Goal: Task Accomplishment & Management: Use online tool/utility

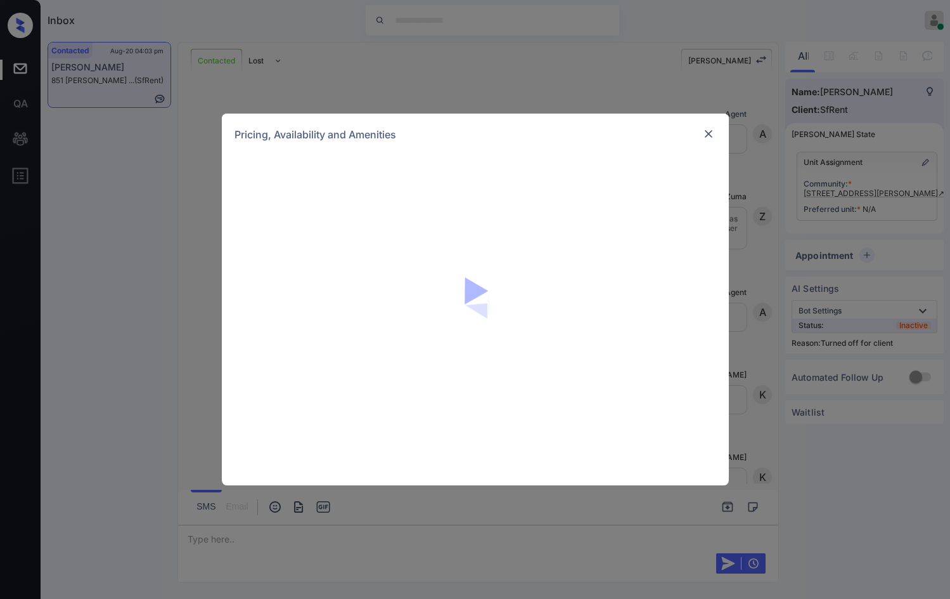
scroll to position [2447, 0]
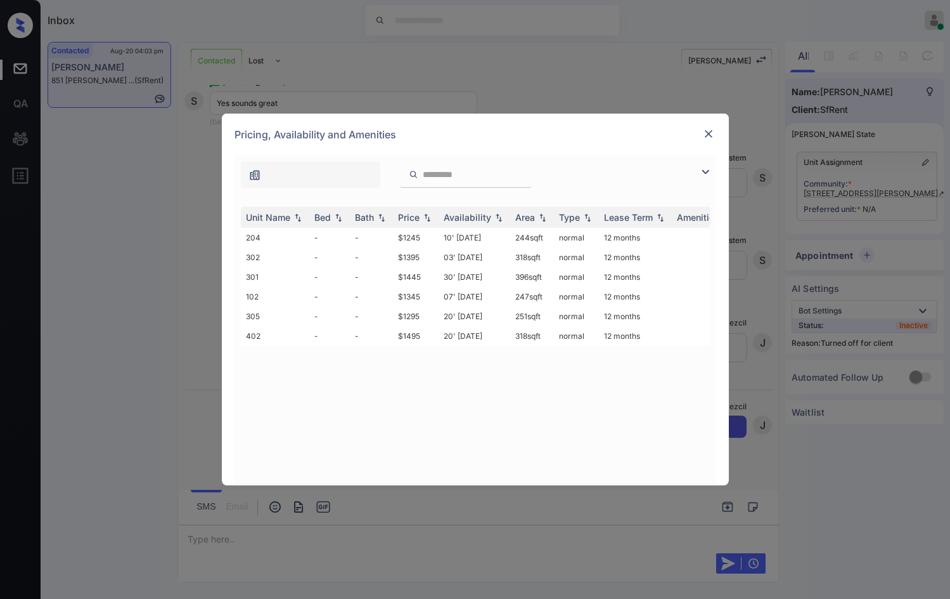
click at [424, 179] on input "search" at bounding box center [474, 174] width 104 height 11
click at [417, 240] on td "$1245" at bounding box center [416, 238] width 46 height 20
drag, startPoint x: 417, startPoint y: 240, endPoint x: 630, endPoint y: 185, distance: 220.5
click at [417, 240] on td "$1245" at bounding box center [416, 238] width 46 height 20
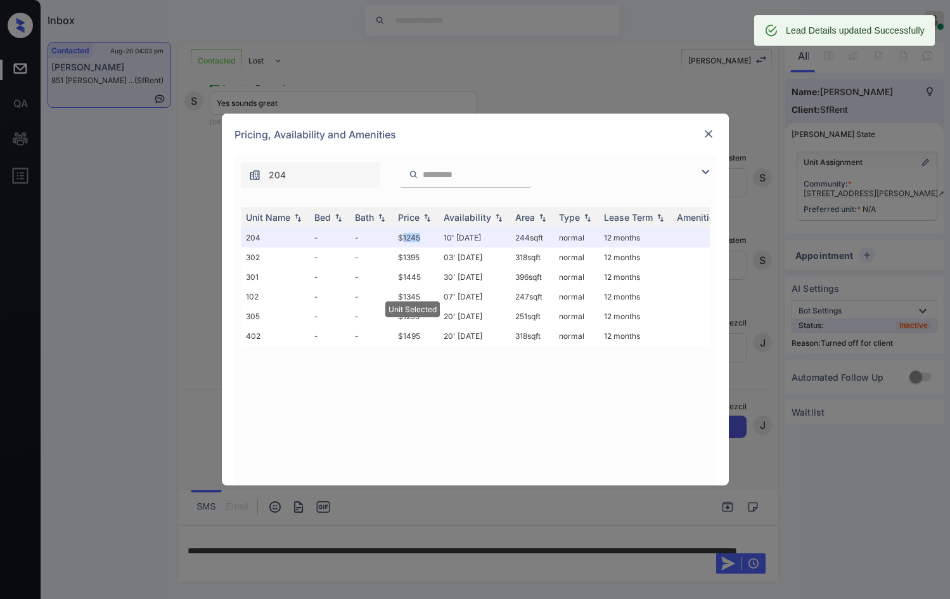
click at [711, 130] on img at bounding box center [709, 133] width 13 height 13
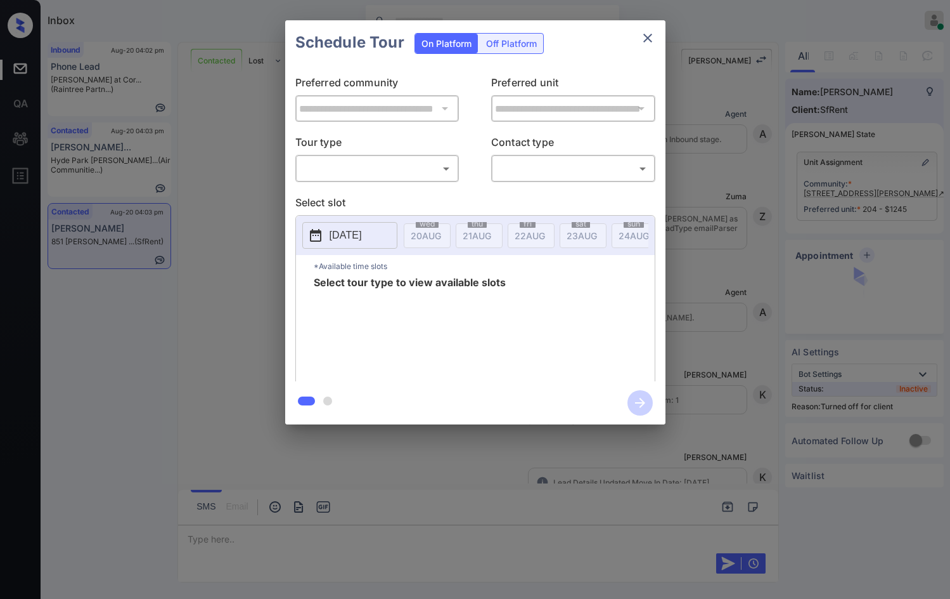
scroll to position [2529, 0]
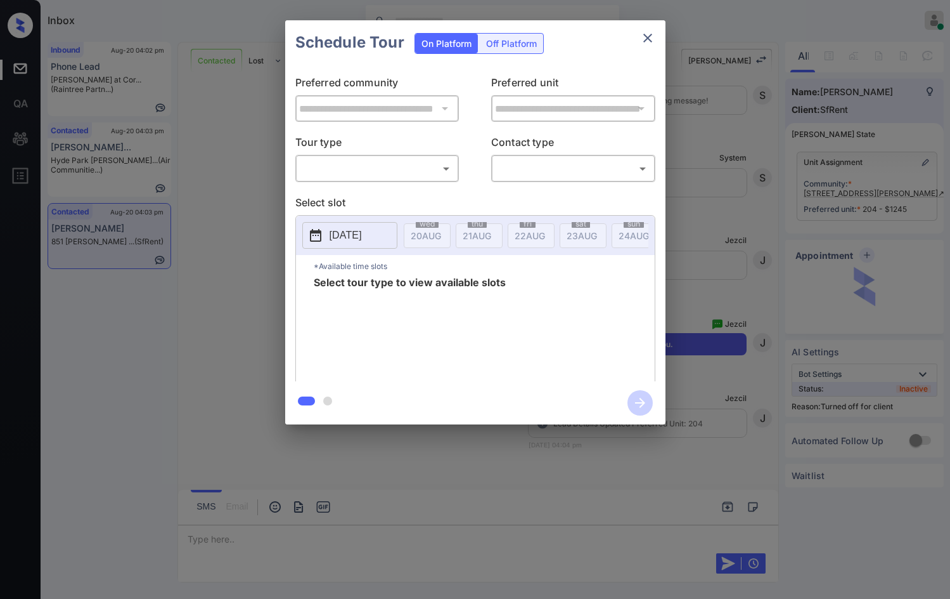
click at [493, 42] on div "Off Platform" at bounding box center [511, 44] width 63 height 20
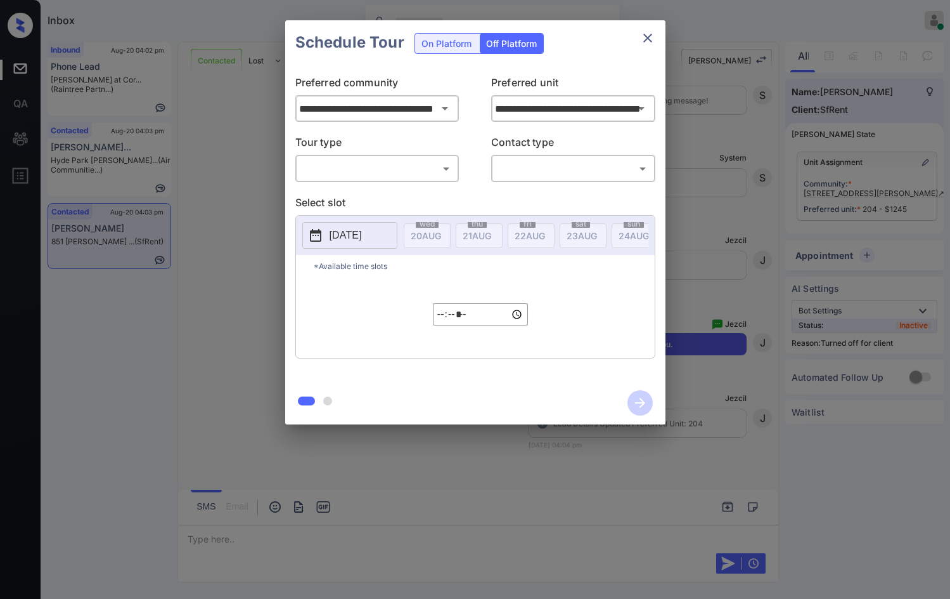
click at [431, 174] on body "Inbox Jezcil Usanastre Online Set yourself offline Set yourself on break Profil…" at bounding box center [475, 299] width 950 height 599
click at [373, 187] on li "In Person" at bounding box center [377, 196] width 157 height 23
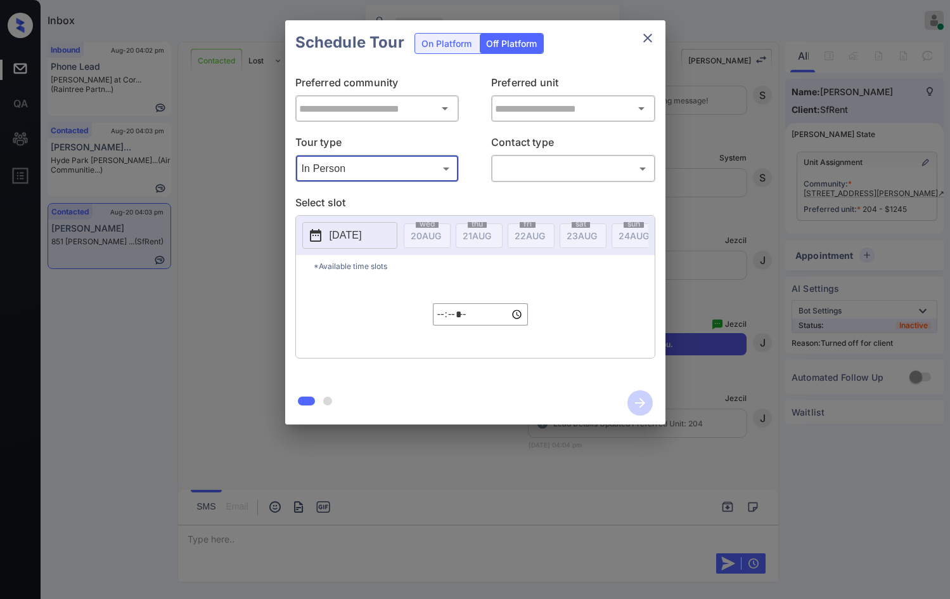
type input "********"
type input "**********"
click at [502, 178] on body "Inbox Jezcil Usanastre Online Set yourself offline Set yourself on break Profil…" at bounding box center [475, 299] width 950 height 599
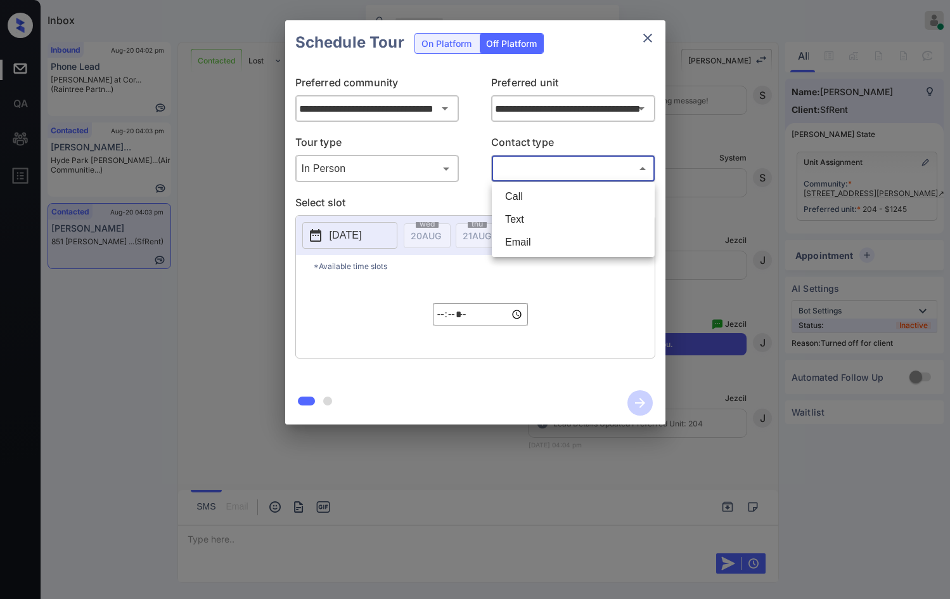
click at [507, 228] on li "Text" at bounding box center [573, 219] width 157 height 23
type input "****"
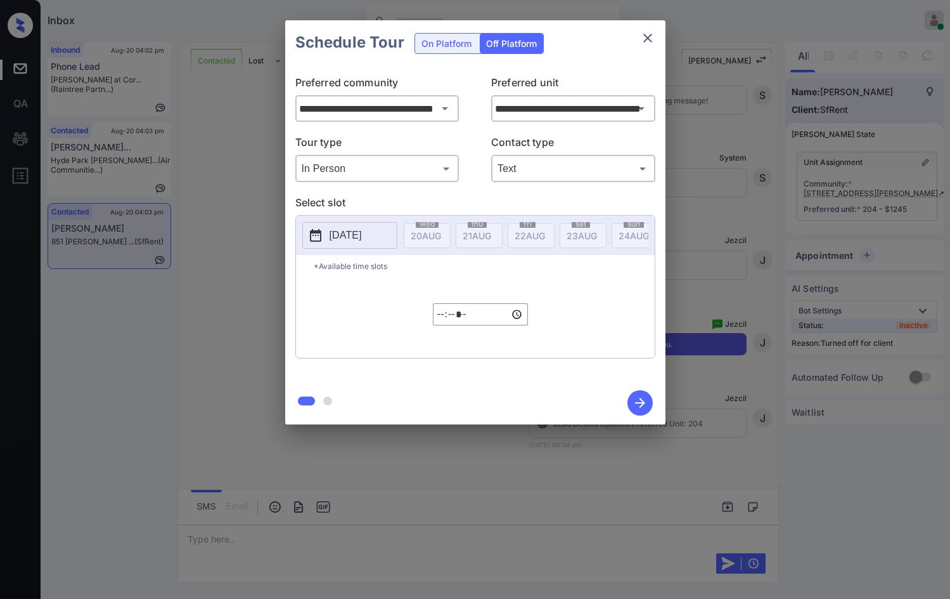
click at [346, 240] on p "[DATE]" at bounding box center [346, 235] width 32 height 15
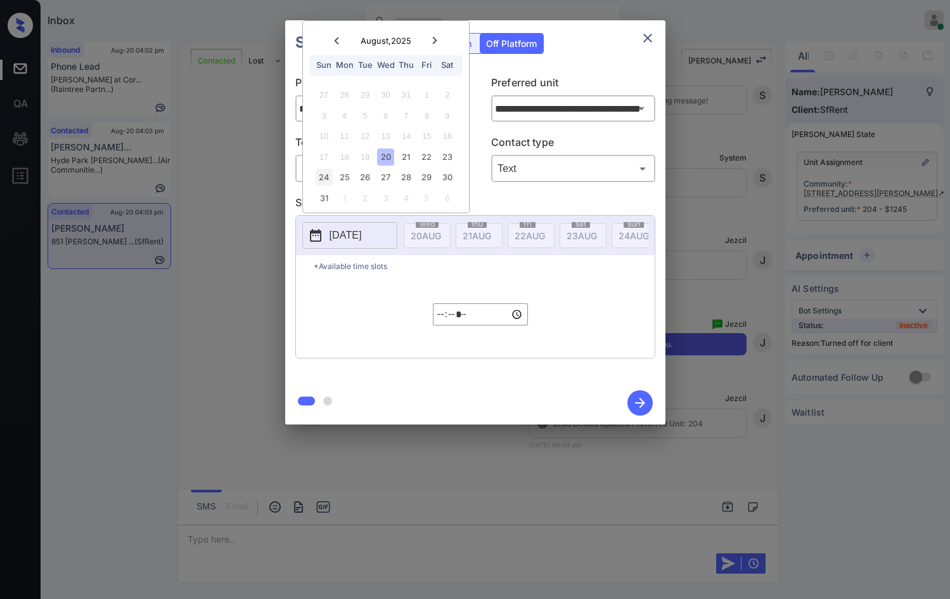
click at [331, 178] on div "24" at bounding box center [324, 177] width 17 height 17
type input "**********"
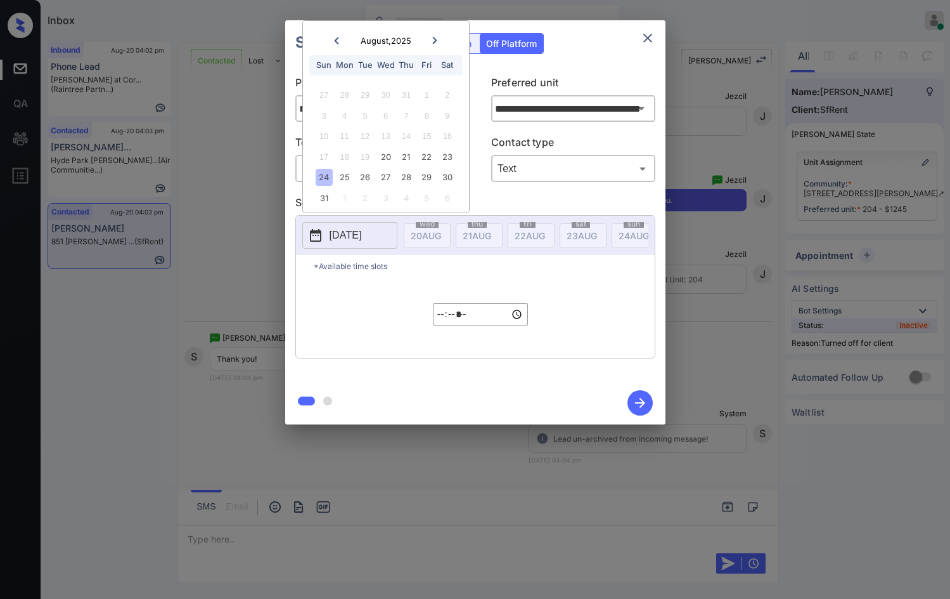
scroll to position [2688, 0]
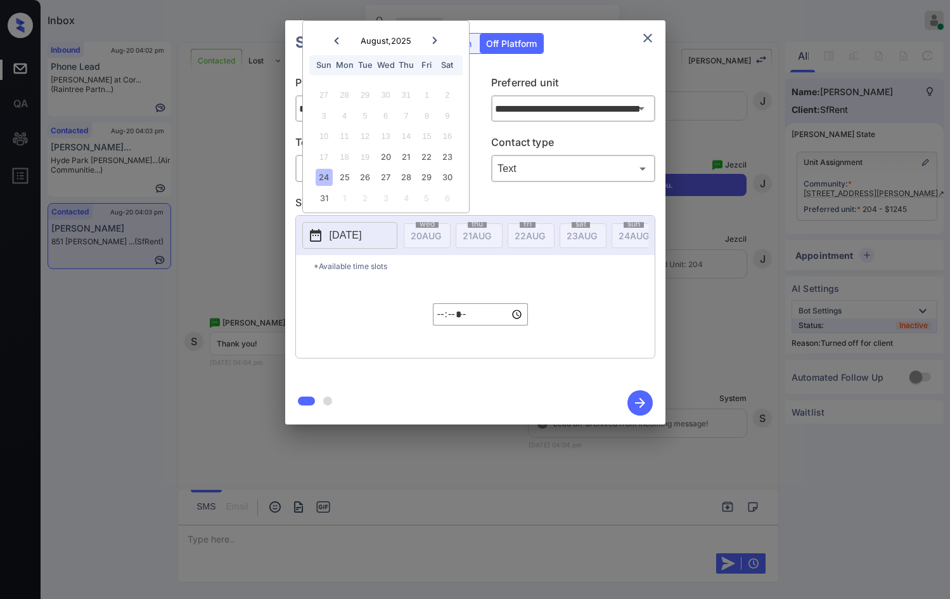
drag, startPoint x: 439, startPoint y: 299, endPoint x: 441, endPoint y: 314, distance: 15.4
click at [441, 300] on div "***** ​" at bounding box center [480, 314] width 95 height 74
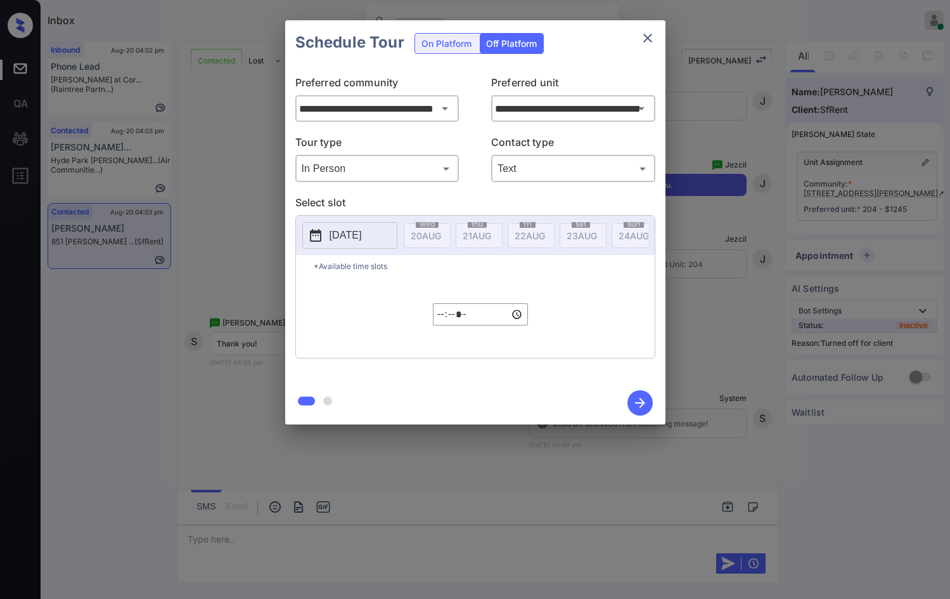
click at [441, 315] on input "*****" at bounding box center [480, 314] width 95 height 22
type input "*****"
click at [636, 394] on icon "button" at bounding box center [640, 402] width 25 height 25
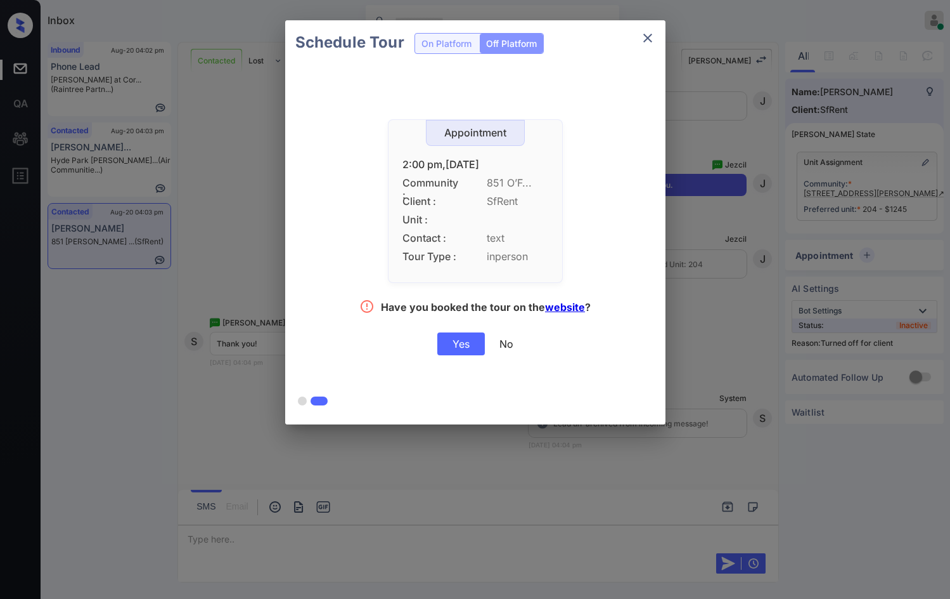
click at [461, 344] on div "Yes" at bounding box center [462, 343] width 48 height 23
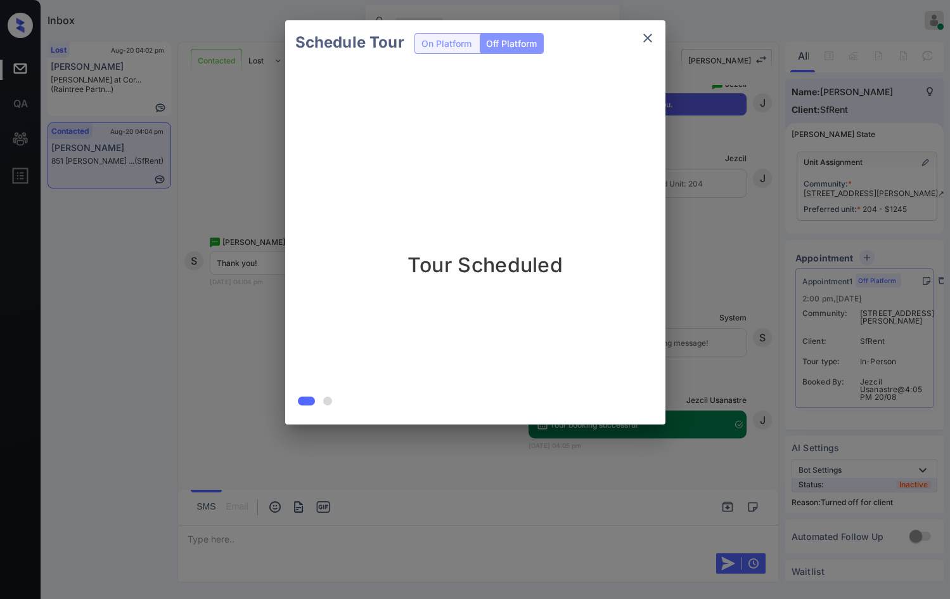
scroll to position [2770, 0]
click at [403, 562] on div at bounding box center [475, 299] width 950 height 599
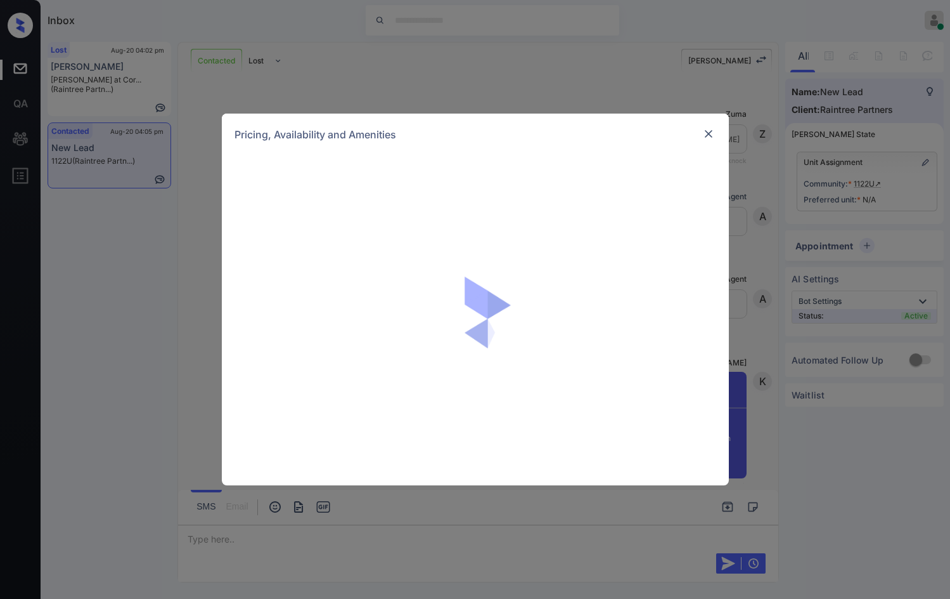
scroll to position [1598, 0]
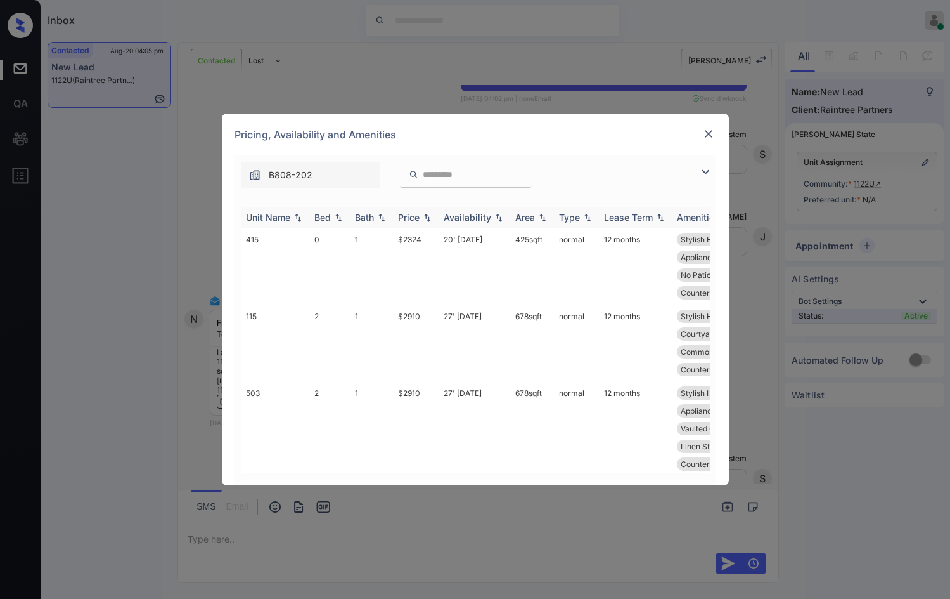
click at [432, 218] on img at bounding box center [427, 217] width 13 height 9
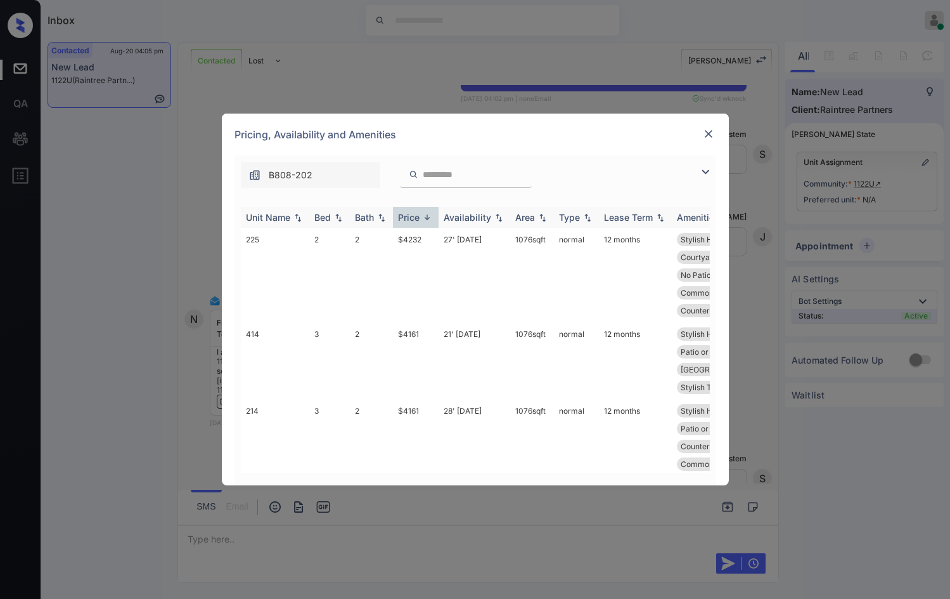
click at [432, 218] on img at bounding box center [427, 217] width 13 height 10
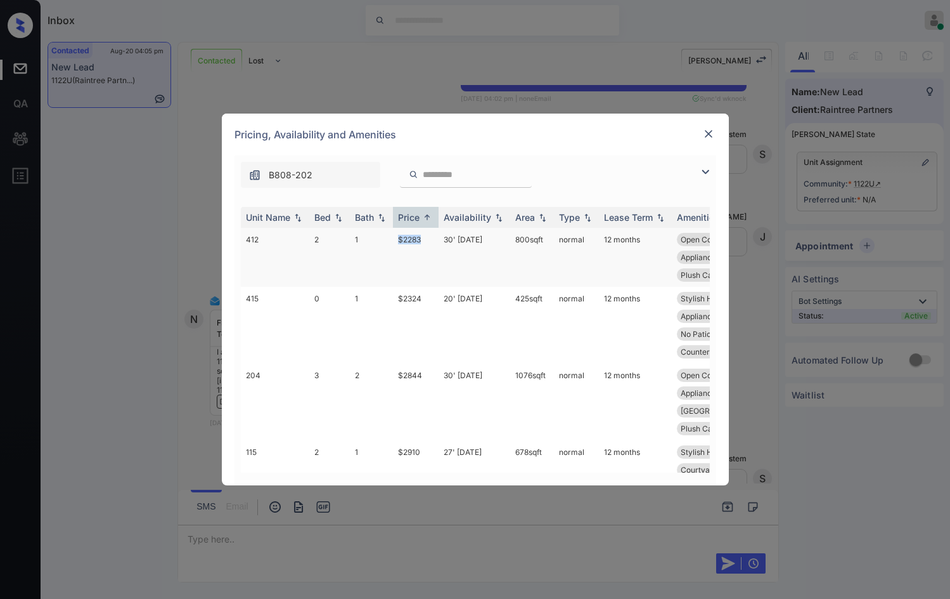
drag, startPoint x: 394, startPoint y: 242, endPoint x: 422, endPoint y: 244, distance: 28.6
click at [422, 244] on td "$2283" at bounding box center [416, 257] width 46 height 59
click at [710, 172] on img at bounding box center [705, 171] width 15 height 15
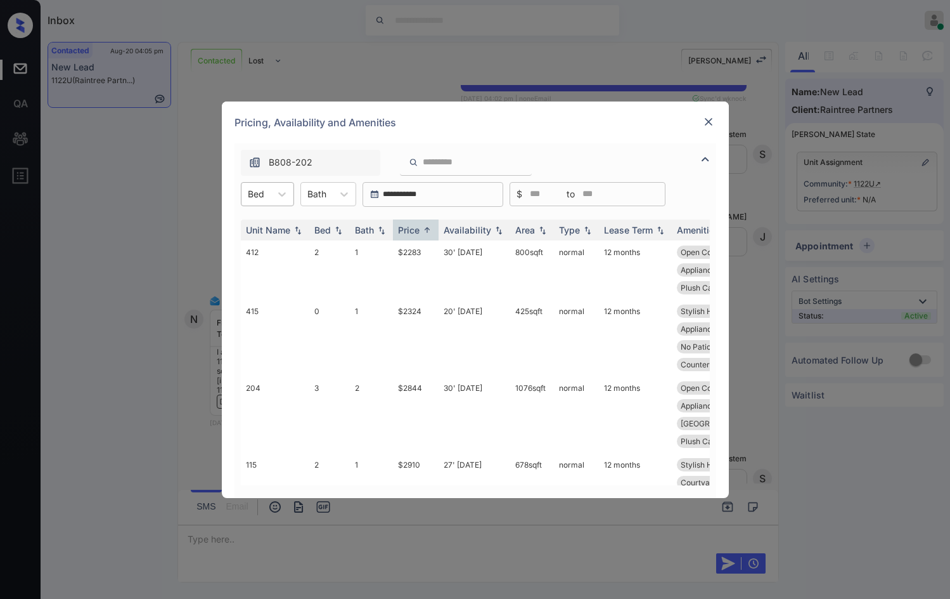
click at [259, 196] on div at bounding box center [256, 193] width 16 height 13
click at [262, 230] on div "0" at bounding box center [267, 225] width 53 height 23
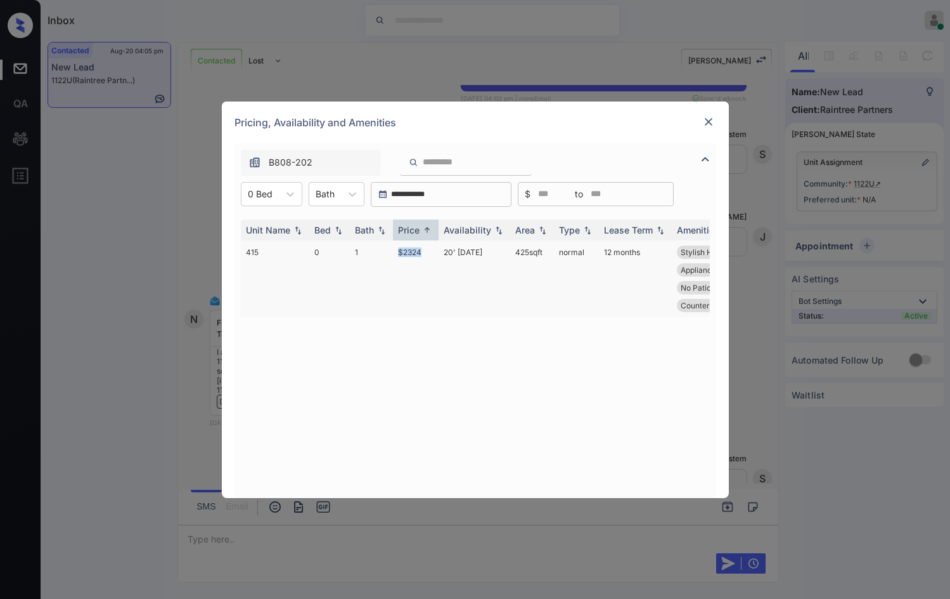
drag, startPoint x: 392, startPoint y: 249, endPoint x: 429, endPoint y: 257, distance: 37.8
click at [429, 257] on td "$2324" at bounding box center [416, 278] width 46 height 77
copy td "$2324"
click at [257, 205] on div "0 Bed" at bounding box center [272, 194] width 62 height 24
drag, startPoint x: 723, startPoint y: 121, endPoint x: 715, endPoint y: 124, distance: 8.8
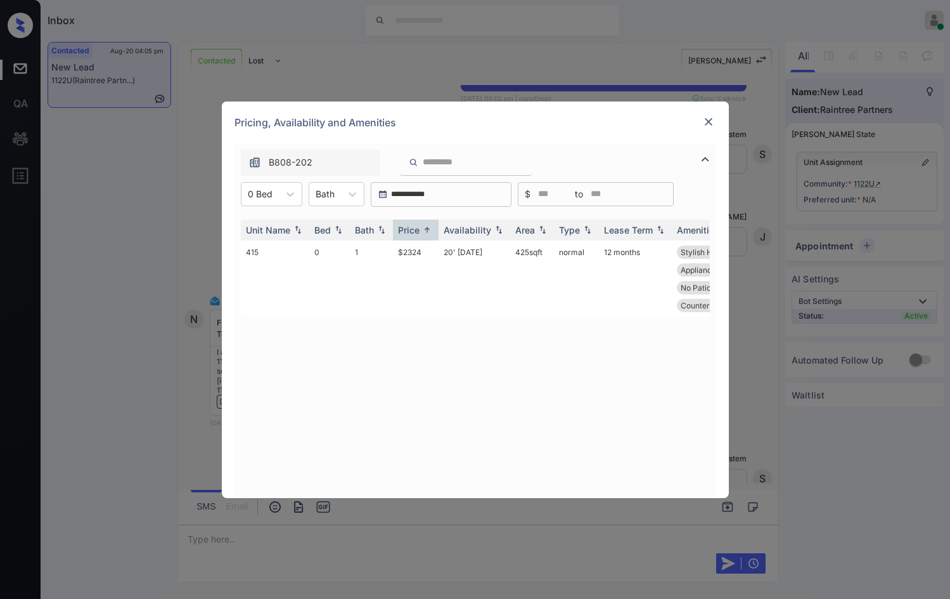
click at [722, 121] on div "Pricing, Availability and Amenities" at bounding box center [475, 122] width 507 height 42
click at [698, 126] on div "Pricing, Availability and Amenities" at bounding box center [475, 122] width 507 height 42
click at [711, 124] on img at bounding box center [709, 121] width 13 height 13
